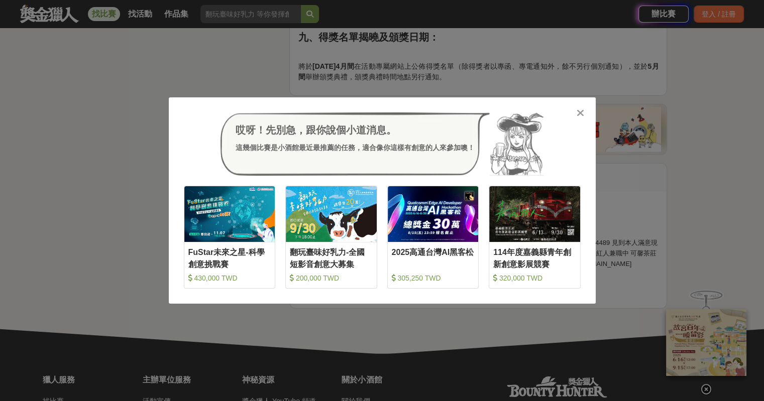
click at [581, 118] on icon at bounding box center [581, 113] width 8 height 10
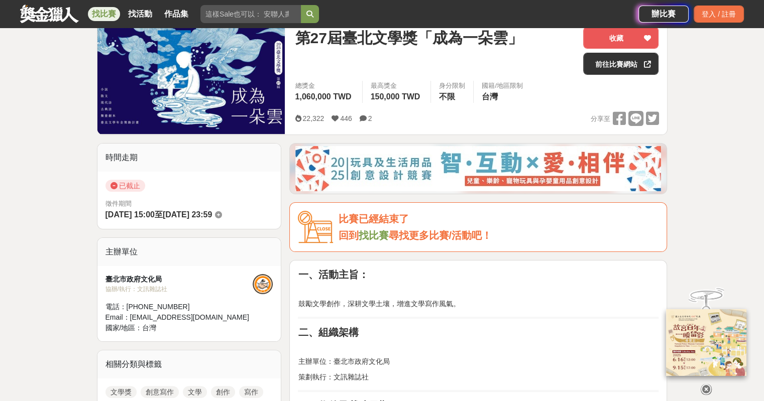
scroll to position [80, 0]
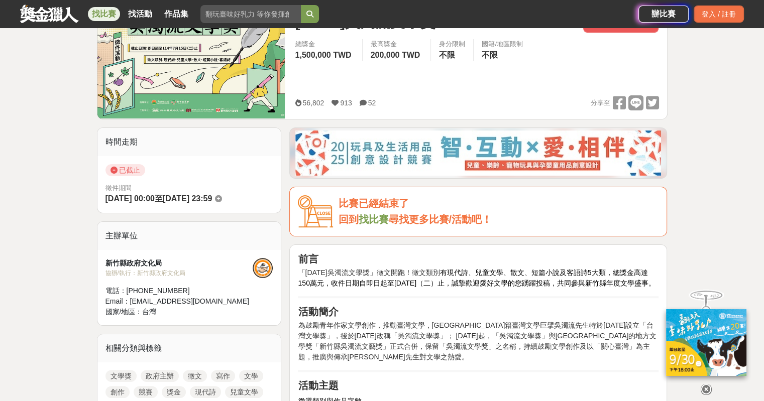
scroll to position [151, 0]
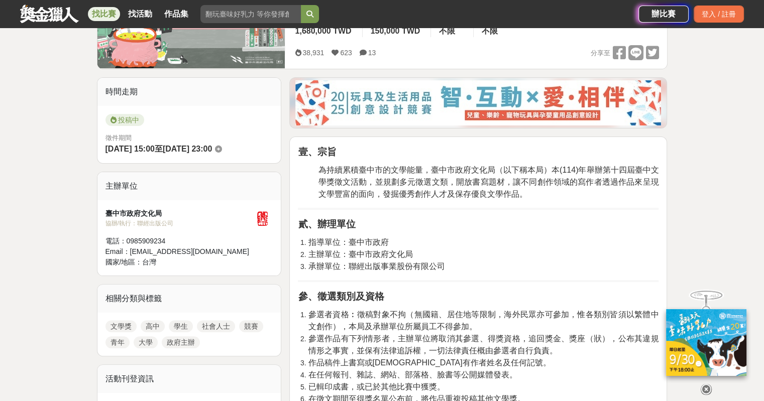
scroll to position [251, 0]
